Goal: Navigation & Orientation: Find specific page/section

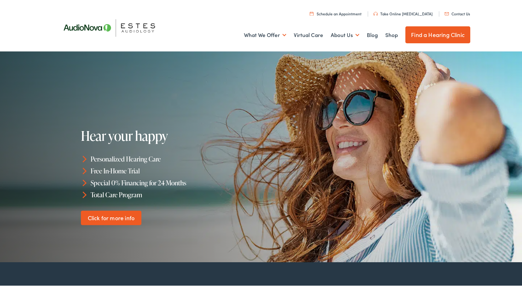
click at [434, 36] on link "Find a Hearing Clinic" at bounding box center [437, 33] width 65 height 17
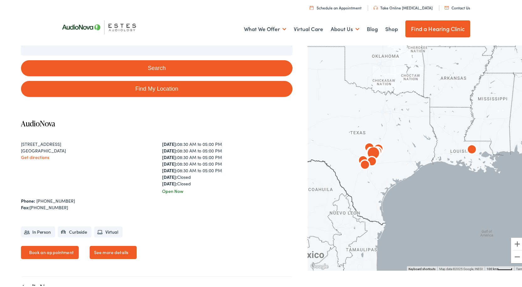
scroll to position [31, 0]
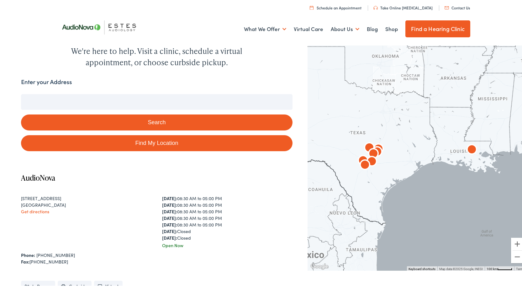
click at [101, 105] on input "Enter your Address" at bounding box center [156, 101] width 271 height 16
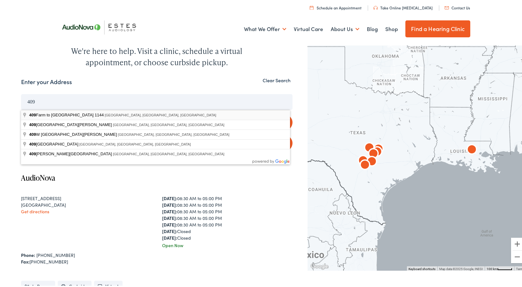
type input "409 Farm to [STREET_ADDRESS]"
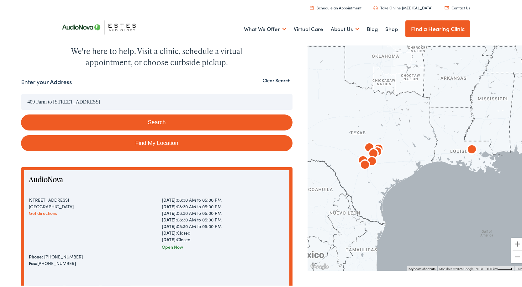
click at [177, 121] on button "Search" at bounding box center [156, 121] width 271 height 16
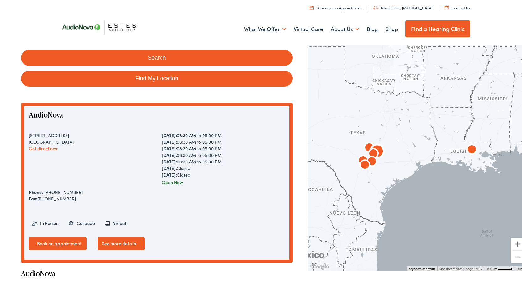
scroll to position [0, 0]
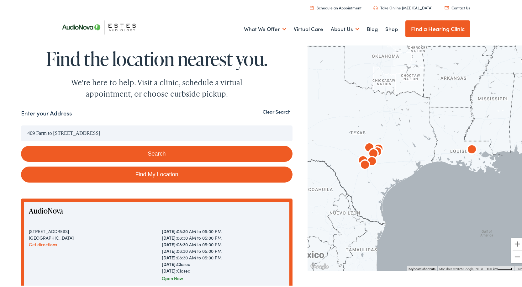
click at [168, 153] on button "Search" at bounding box center [156, 152] width 271 height 16
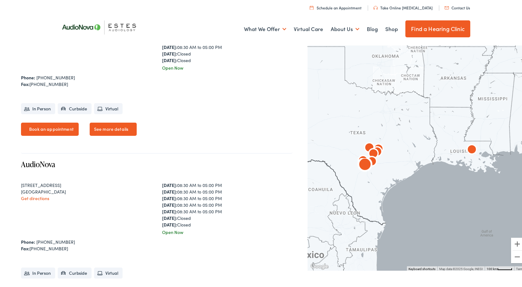
scroll to position [1222, 0]
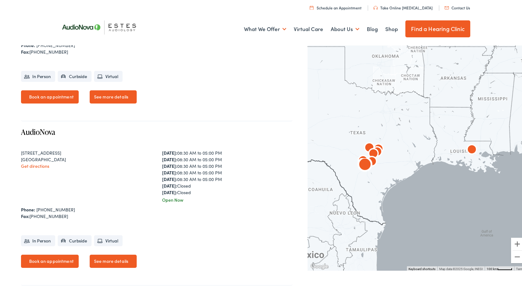
click at [51, 133] on link "AudioNova" at bounding box center [38, 130] width 34 height 10
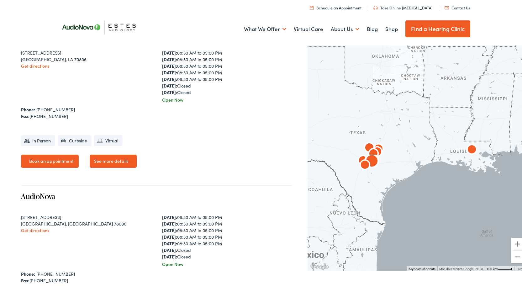
scroll to position [345, 0]
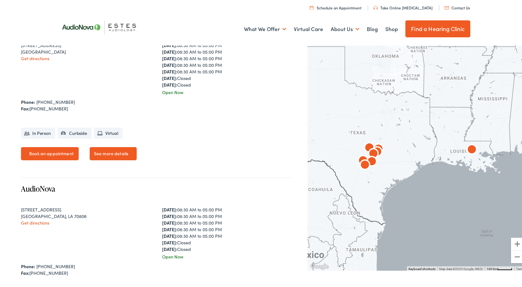
click at [439, 26] on link "Find a Hearing Clinic" at bounding box center [437, 27] width 65 height 17
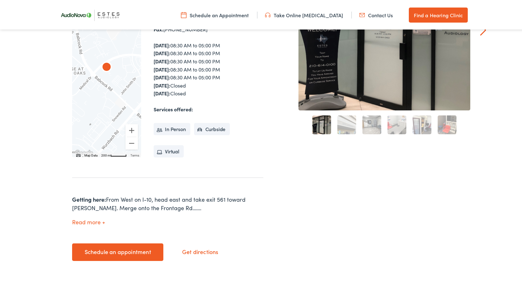
scroll to position [63, 0]
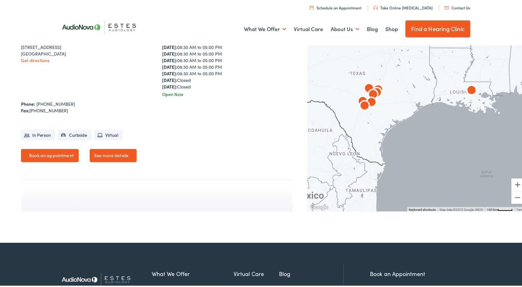
scroll to position [1347, 0]
